Goal: Task Accomplishment & Management: Manage account settings

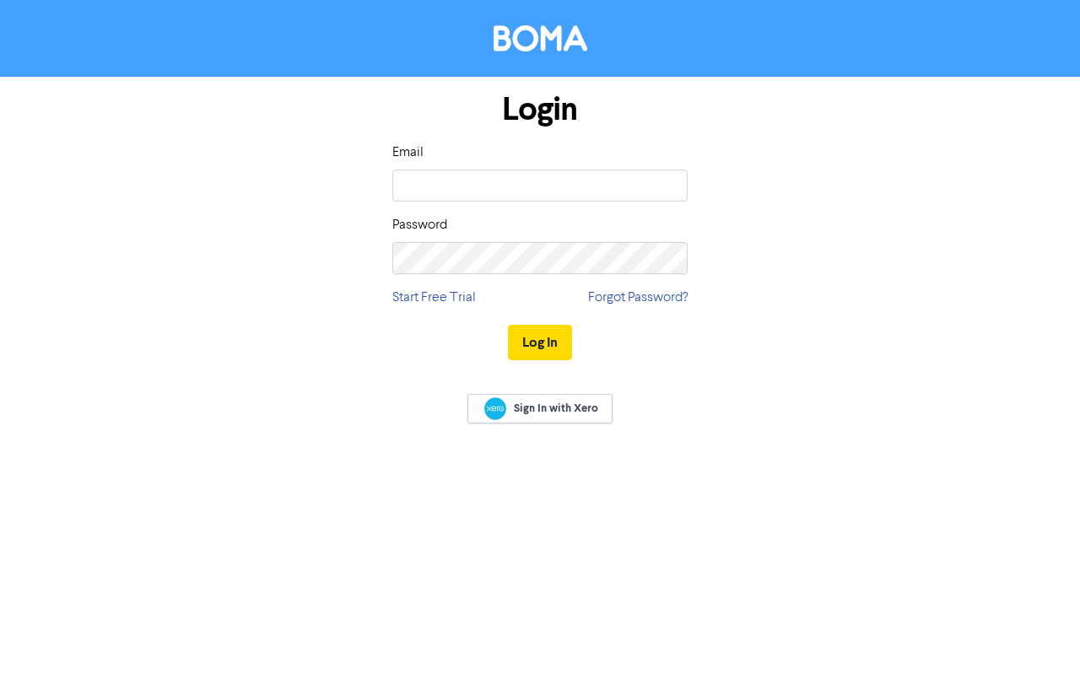
click at [455, 181] on input "email" at bounding box center [539, 186] width 295 height 32
type input "[EMAIL_ADDRESS][DOMAIN_NAME]"
click at [549, 340] on button "Log In" at bounding box center [540, 342] width 64 height 35
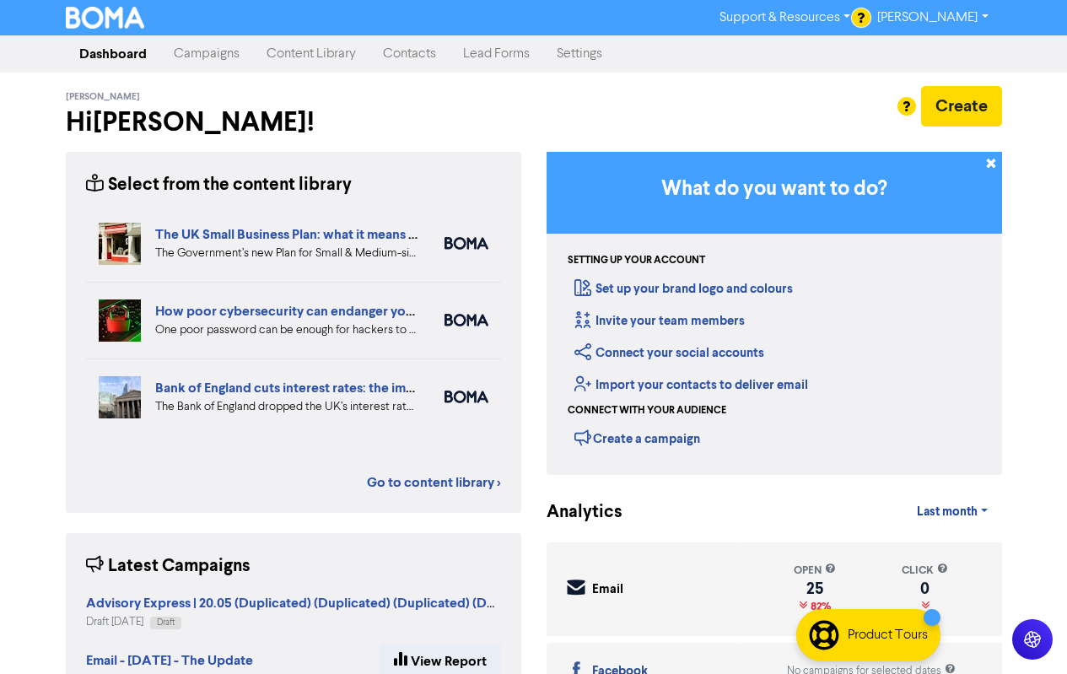
click at [394, 53] on link "Contacts" at bounding box center [410, 54] width 80 height 34
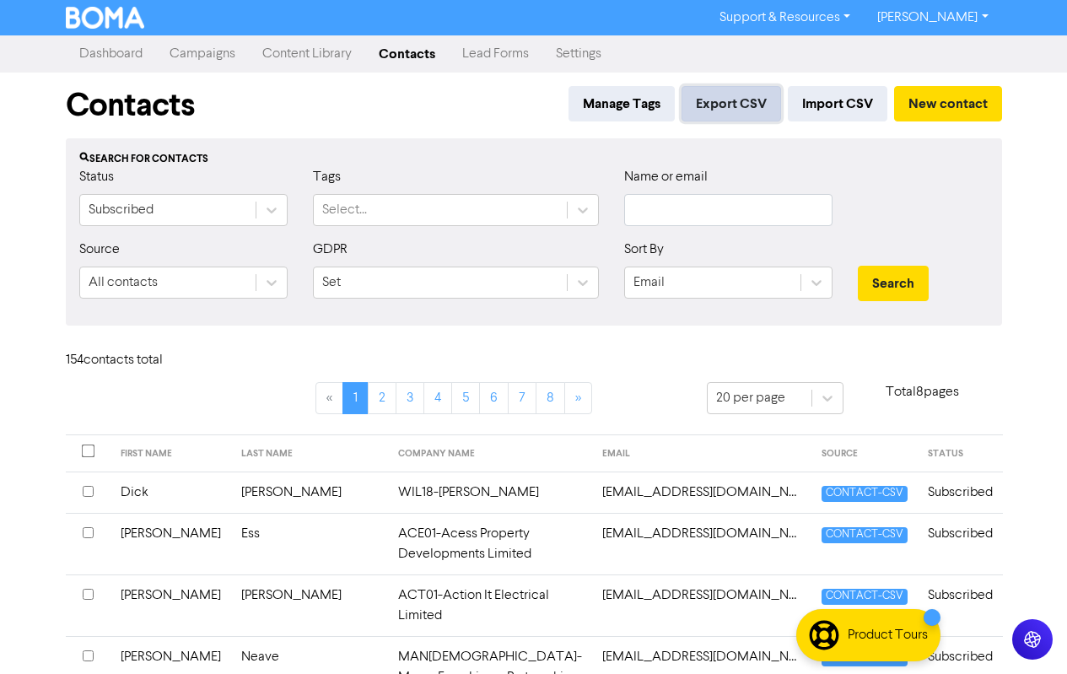
click at [736, 103] on button "Export CSV" at bounding box center [732, 103] width 100 height 35
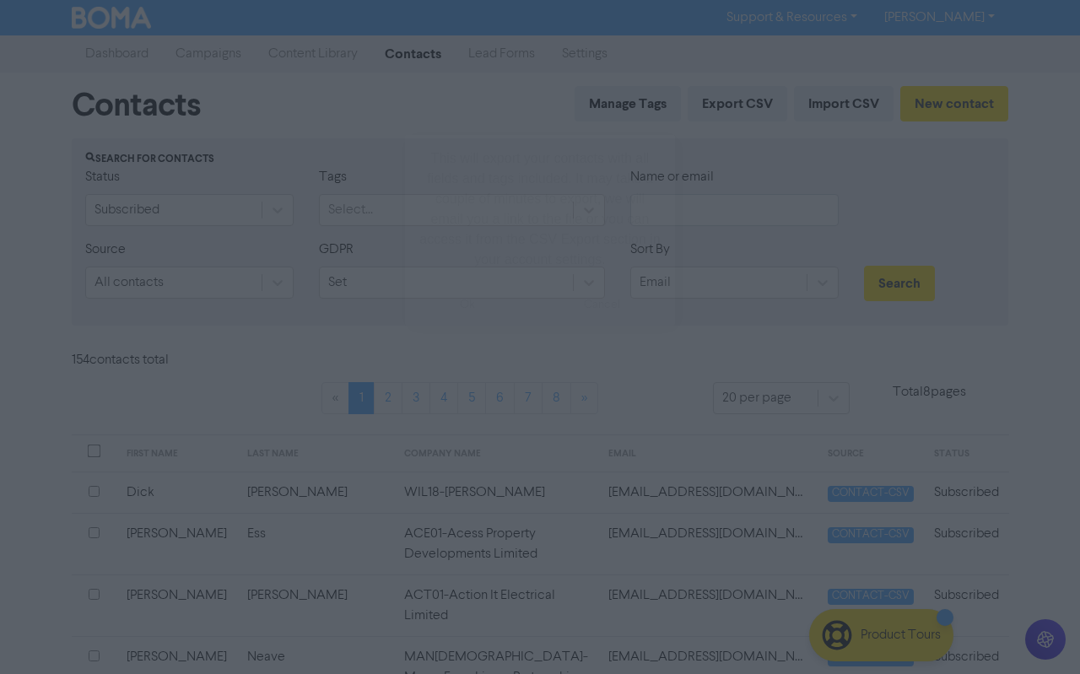
click at [456, 304] on button "ok" at bounding box center [467, 305] width 125 height 42
